Goal: Check status: Check status

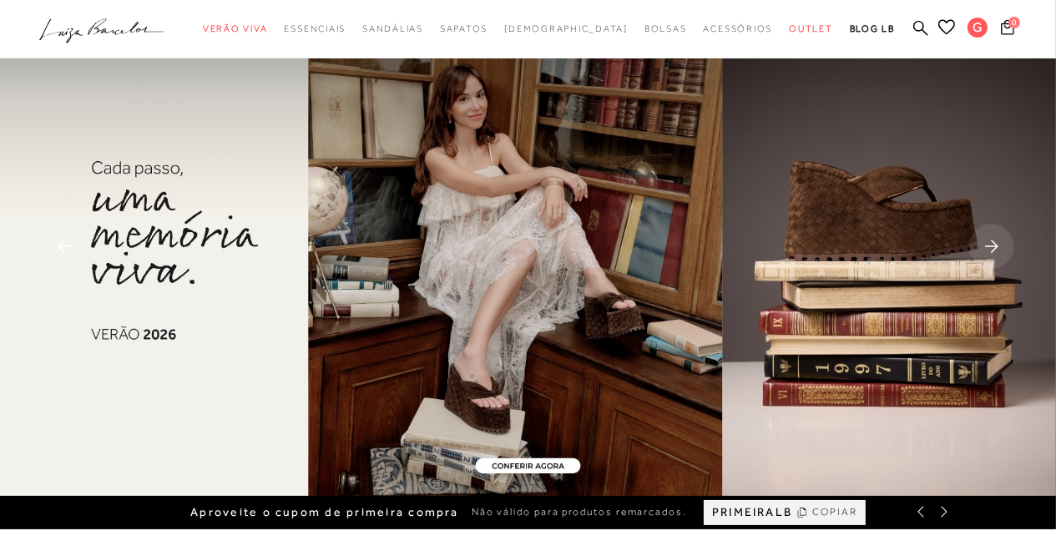
click at [0, 0] on link "Meus Pedidos" at bounding box center [0, 0] width 0 height 0
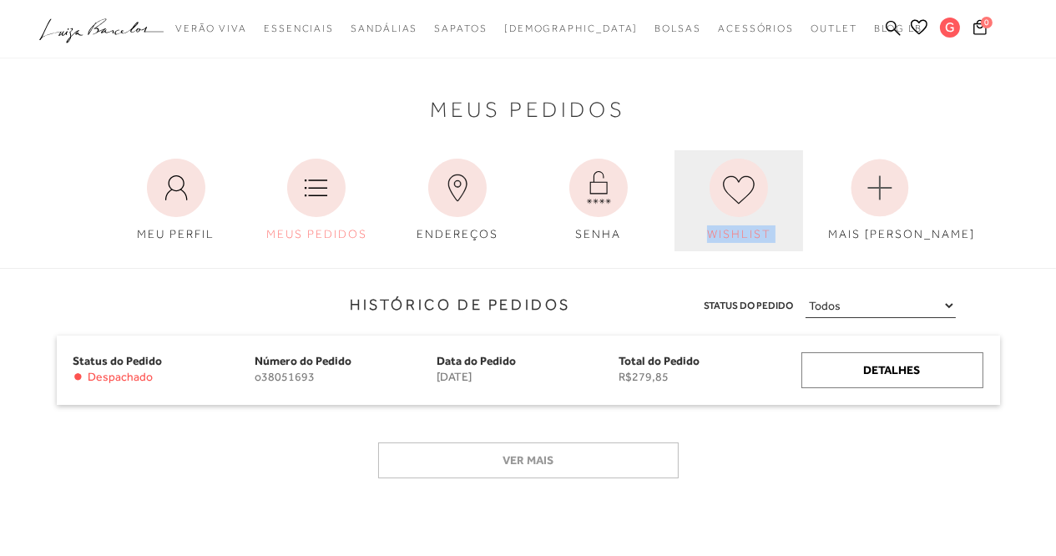
drag, startPoint x: 857, startPoint y: 146, endPoint x: 692, endPoint y: 186, distance: 169.3
click at [692, 186] on div "Meus Pedidos MEU PERFIL MEUS PEDIDOS ENDEREÇOS" at bounding box center [528, 160] width 1056 height 182
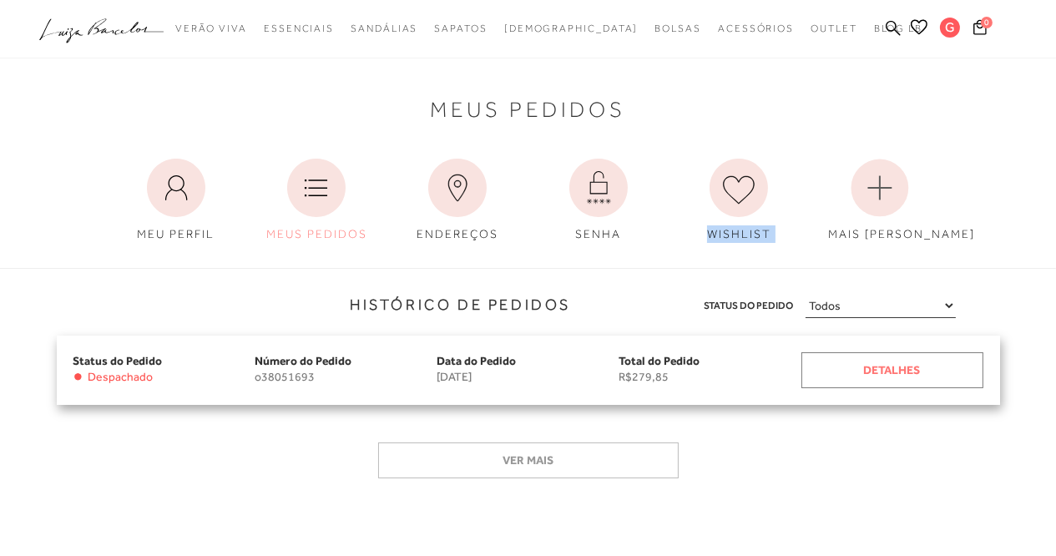
click at [863, 375] on div "Detalhes" at bounding box center [893, 370] width 182 height 36
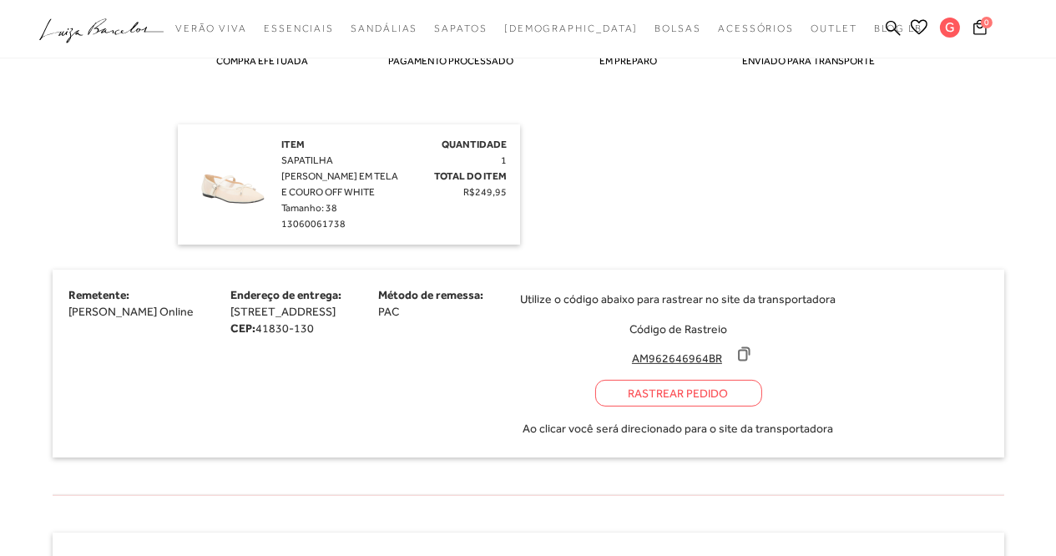
scroll to position [509, 0]
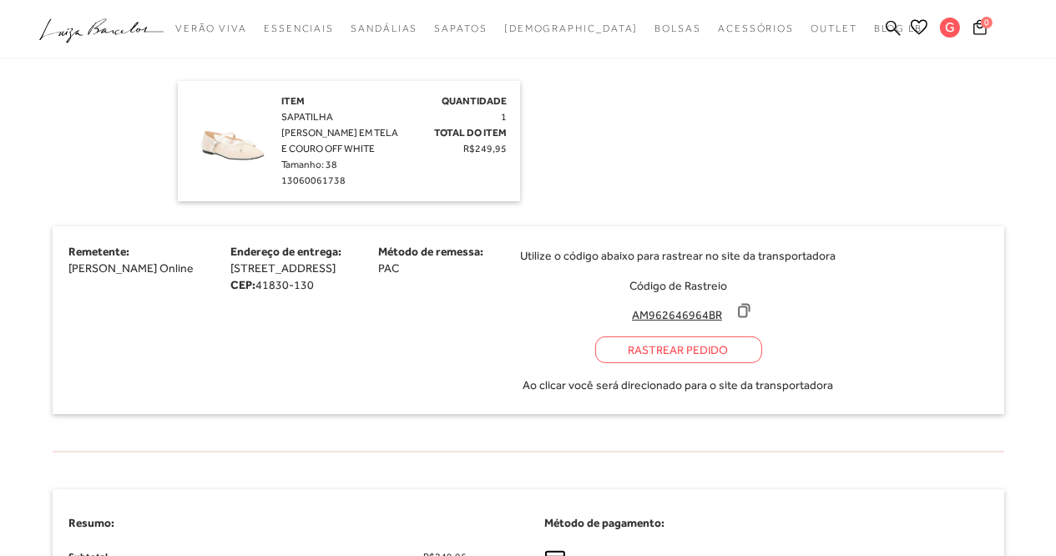
click at [750, 309] on icon at bounding box center [744, 310] width 11 height 13
click at [716, 344] on div "Rastrear Pedido" at bounding box center [678, 350] width 167 height 27
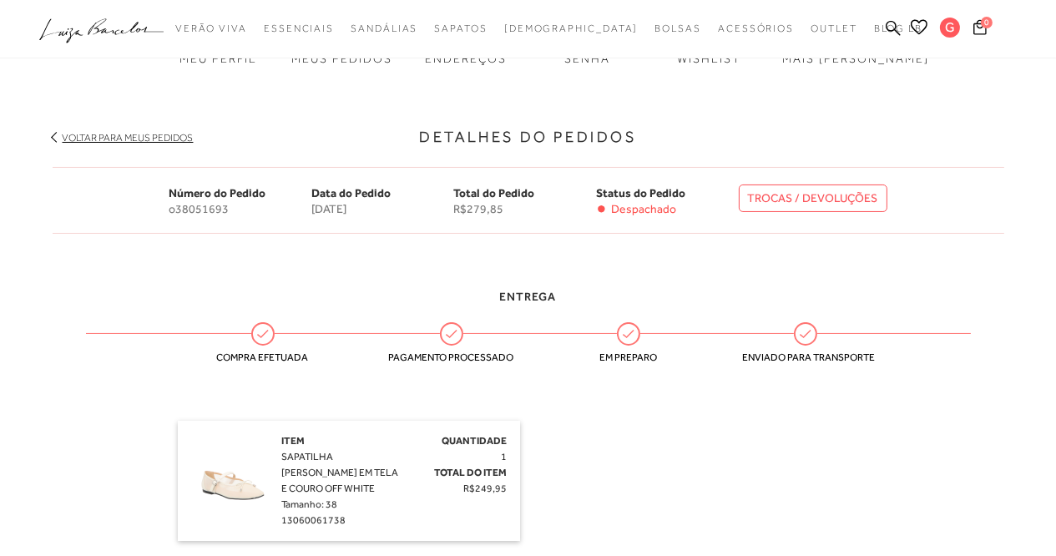
scroll to position [167, 0]
